Goal: Communication & Community: Share content

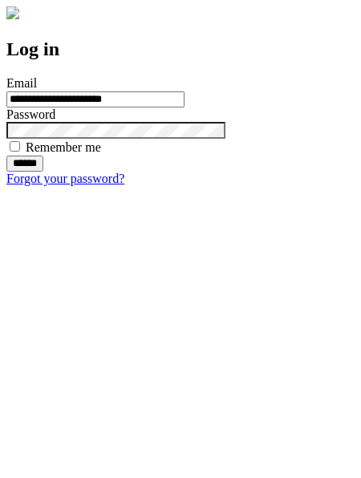
type input "**********"
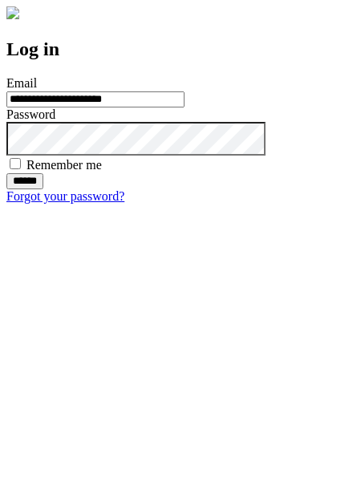
click at [43, 189] on input "******" at bounding box center [24, 181] width 37 height 16
